Goal: Check status

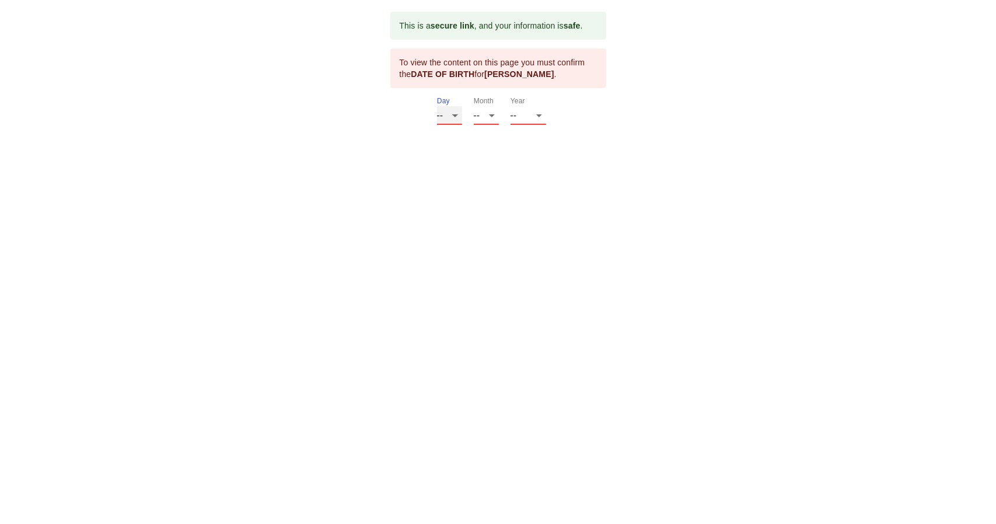
click at [443, 118] on select "-- 01 02 03 04 05 06 07 08 09 10 11 12 13 14 15 16 17 18 19 20 21 22 23 24 25 2…" at bounding box center [449, 115] width 25 height 19
select select "28"
click at [437, 106] on select "-- 01 02 03 04 05 06 07 08 09 10 11 12 13 14 15 16 17 18 19 20 21 22 23 24 25 2…" at bounding box center [449, 115] width 25 height 19
click at [487, 110] on select "-- 01 02 03 04 05 06 07 08 09 10 11 12" at bounding box center [486, 115] width 25 height 19
select select "03"
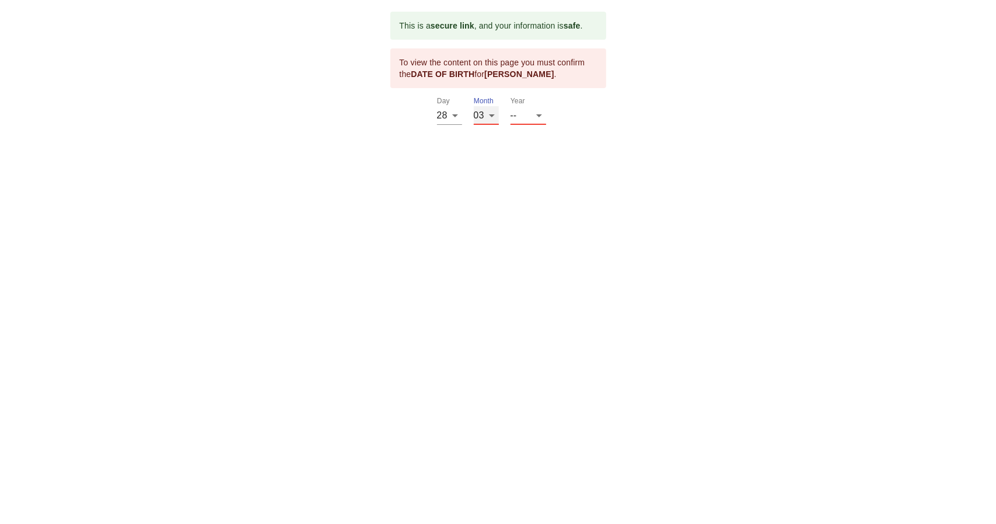
click at [474, 106] on select "-- 01 02 03 04 05 06 07 08 09 10 11 12" at bounding box center [486, 115] width 25 height 19
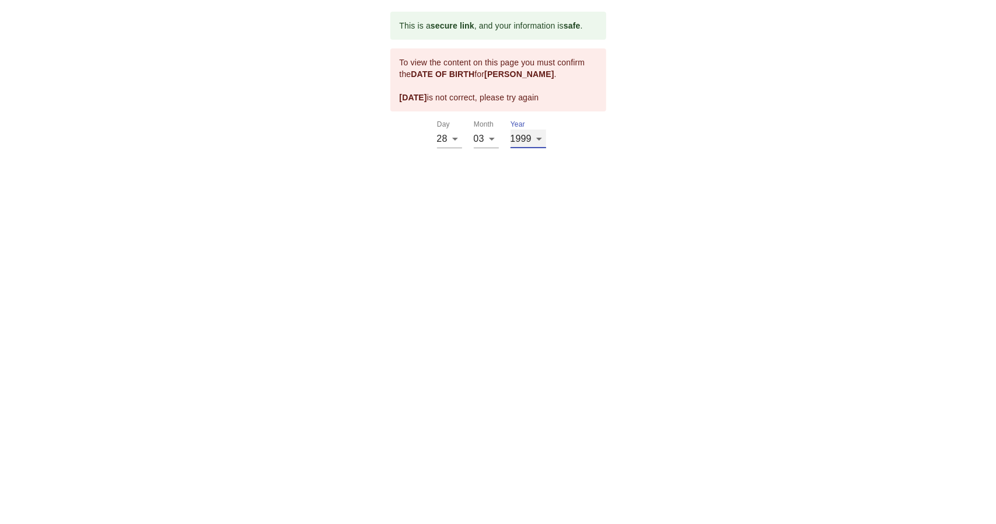
select select "1959"
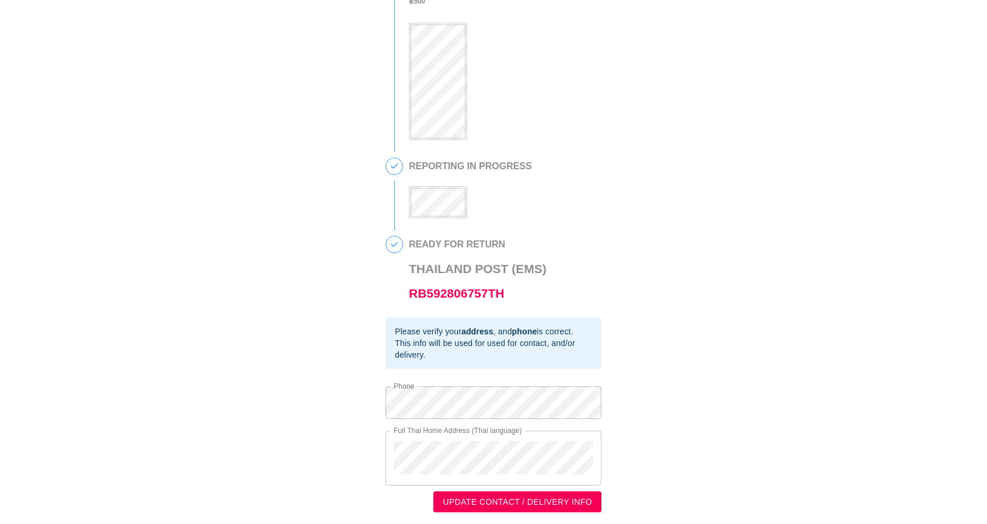
scroll to position [219, 0]
click at [455, 291] on link "RB592806757TH" at bounding box center [456, 293] width 95 height 13
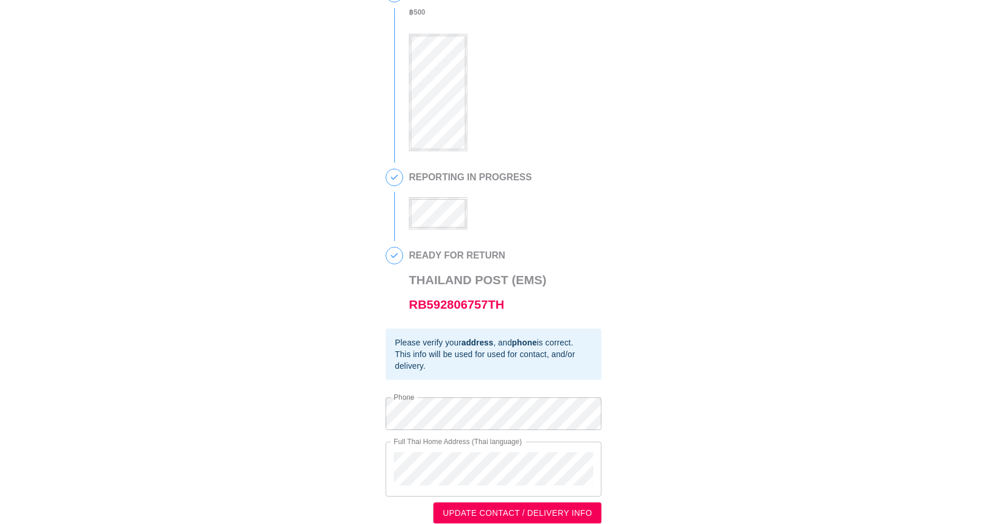
scroll to position [219, 0]
